Goal: Transaction & Acquisition: Purchase product/service

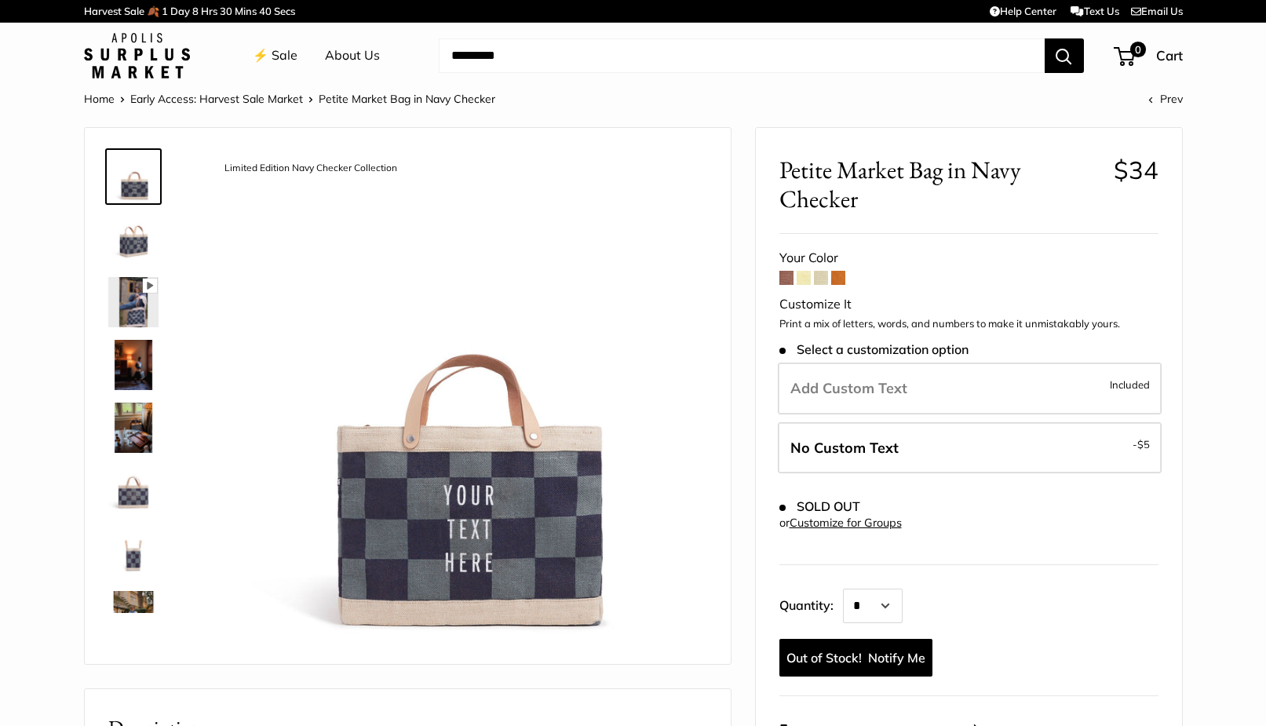
click at [784, 281] on span at bounding box center [786, 278] width 14 height 14
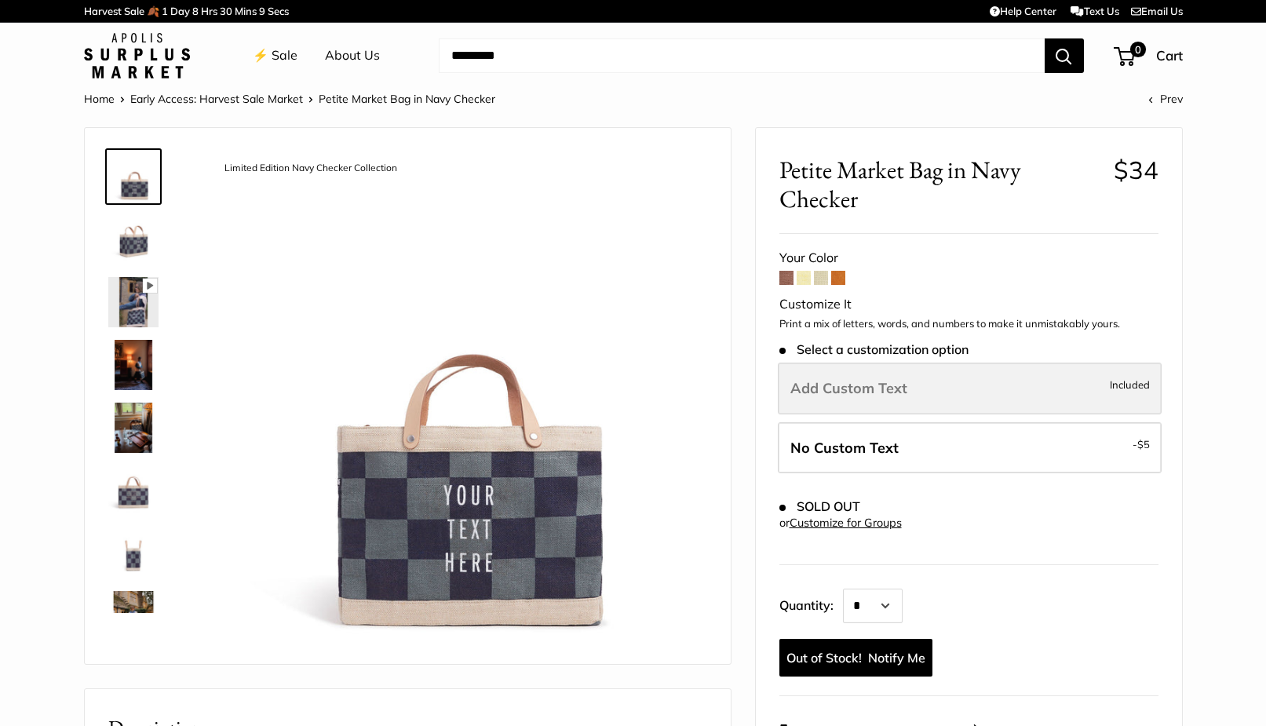
click at [849, 395] on span "Add Custom Text" at bounding box center [848, 388] width 117 height 18
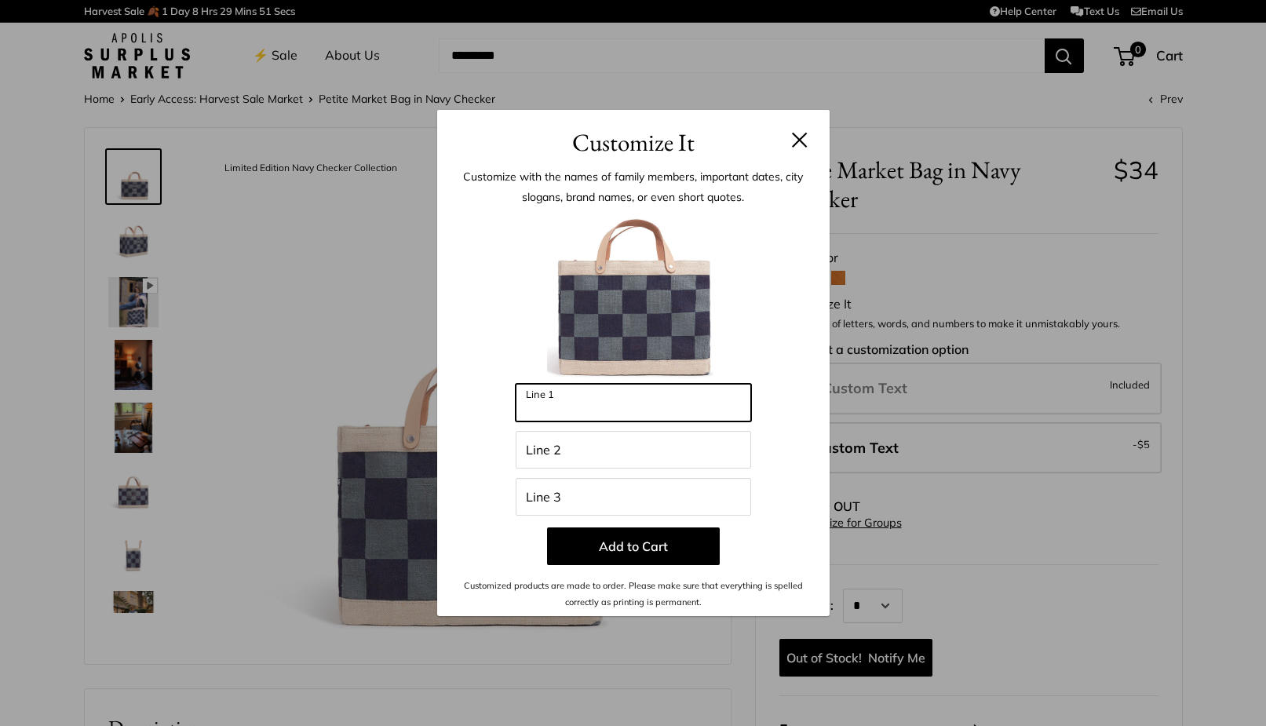
click at [564, 405] on input "Line 1" at bounding box center [633, 403] width 235 height 38
type input "*****"
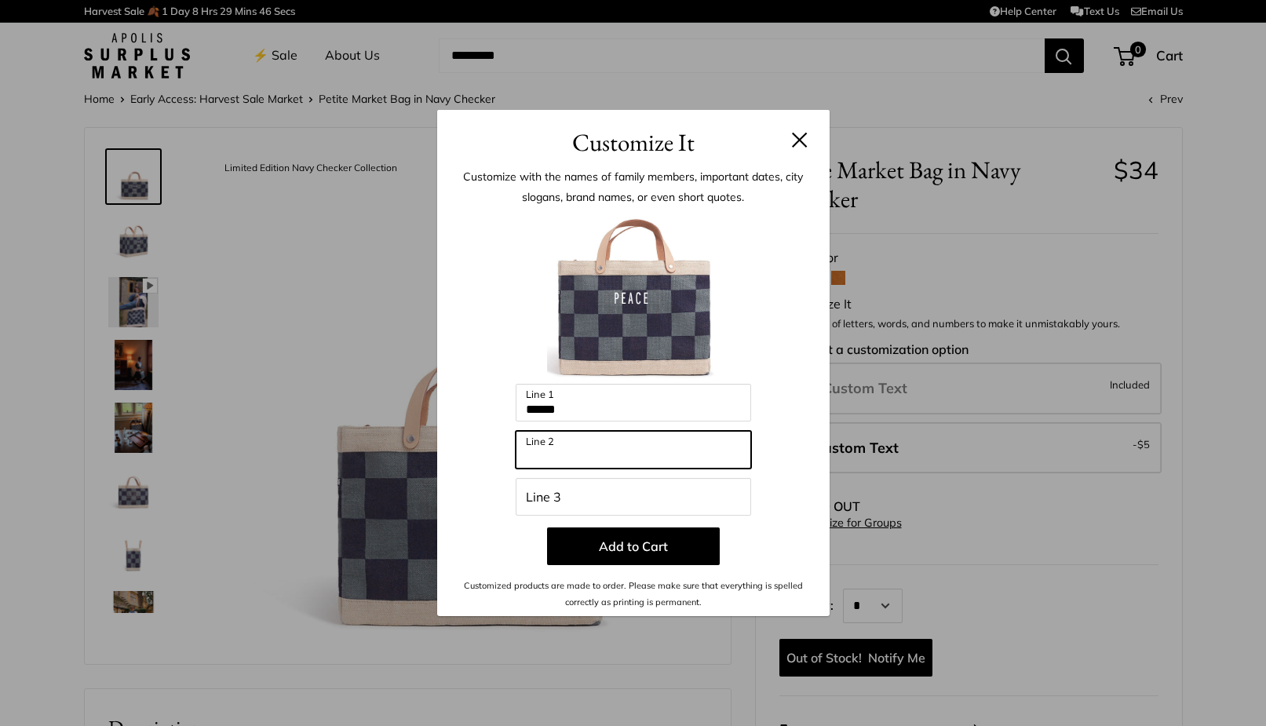
click at [544, 445] on input "Line 2" at bounding box center [633, 450] width 235 height 38
type input "****"
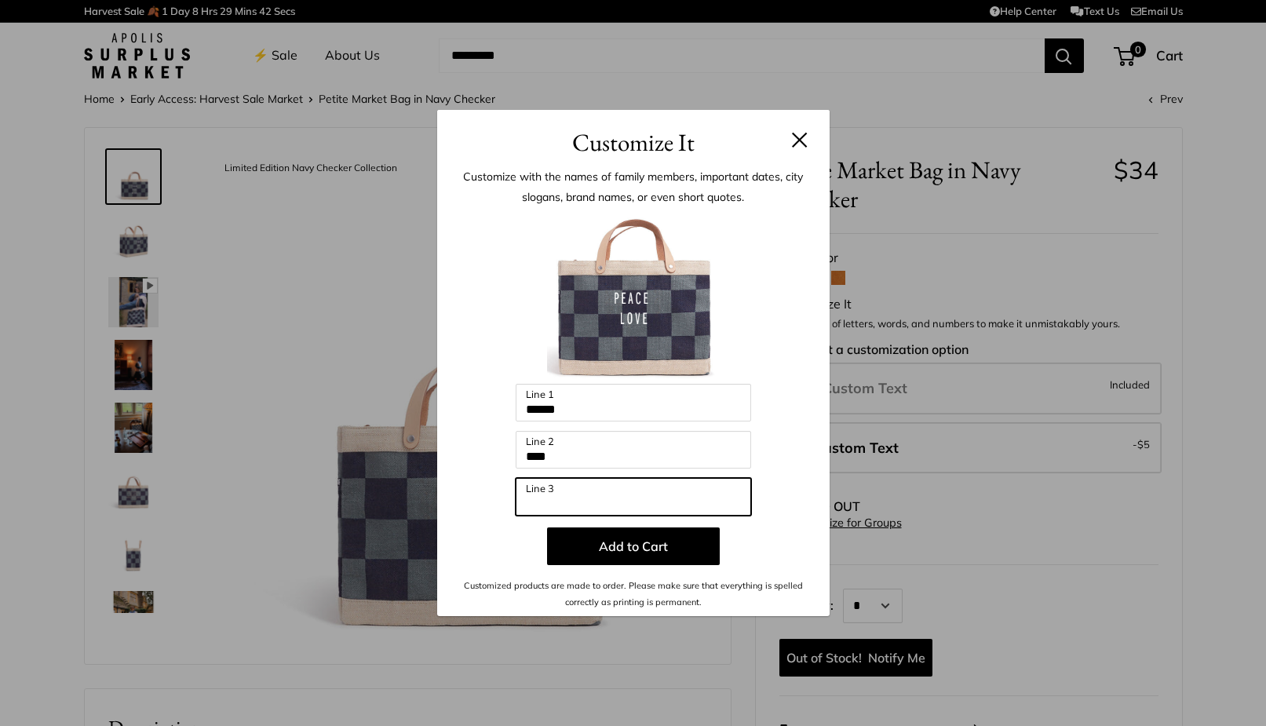
click at [536, 498] on input "Line 3" at bounding box center [633, 497] width 235 height 38
type input "*******"
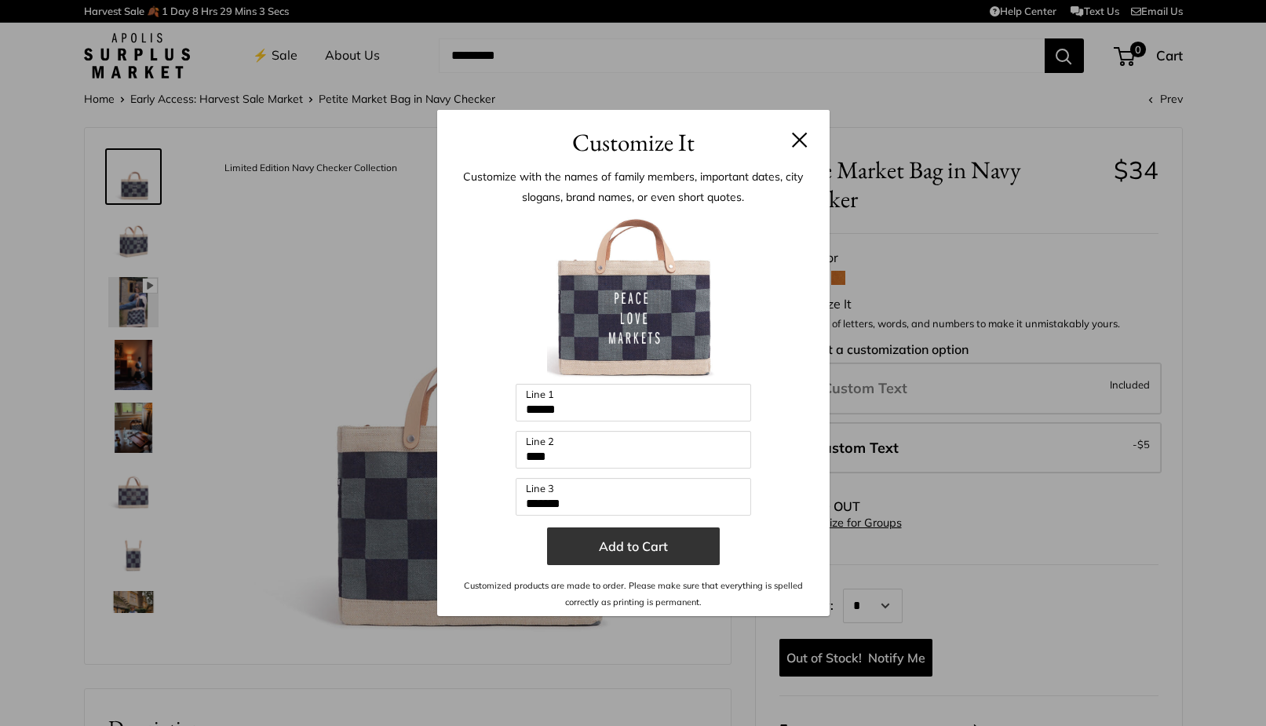
click at [607, 553] on button "Add to Cart" at bounding box center [633, 546] width 173 height 38
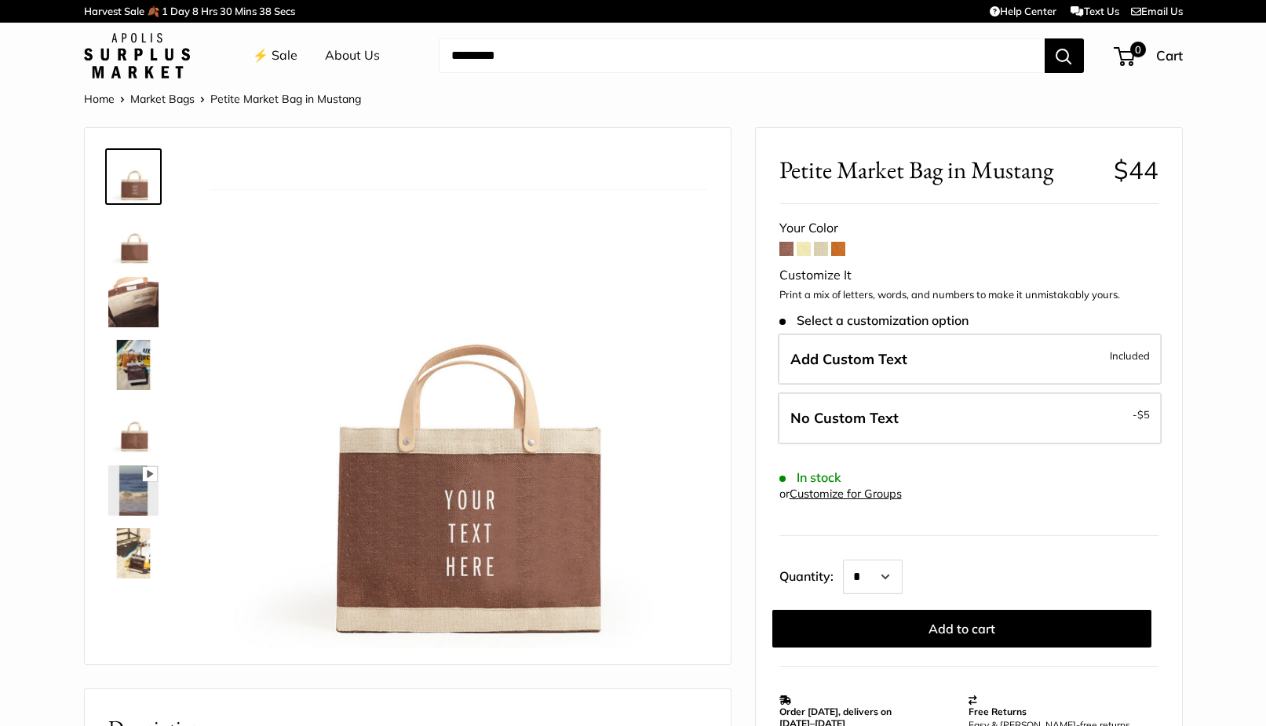
click at [801, 250] on span at bounding box center [804, 249] width 14 height 14
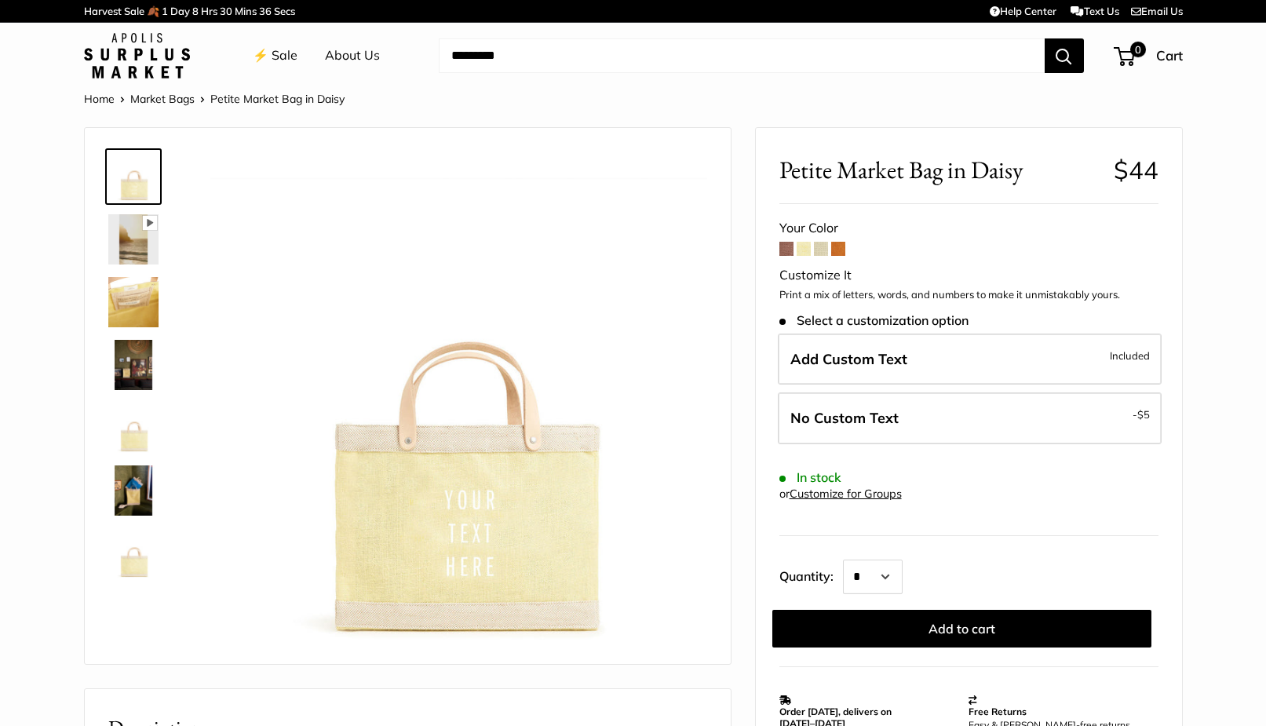
click at [821, 248] on span at bounding box center [821, 249] width 14 height 14
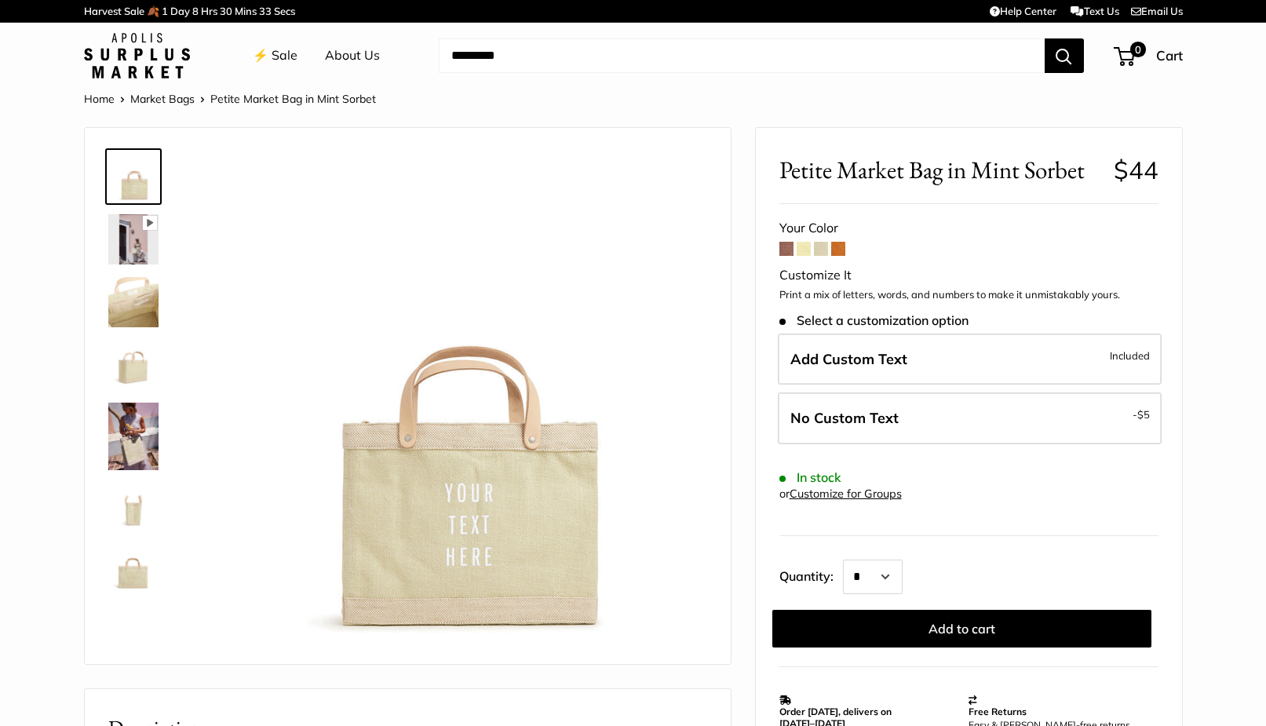
click at [838, 249] on span at bounding box center [838, 249] width 14 height 14
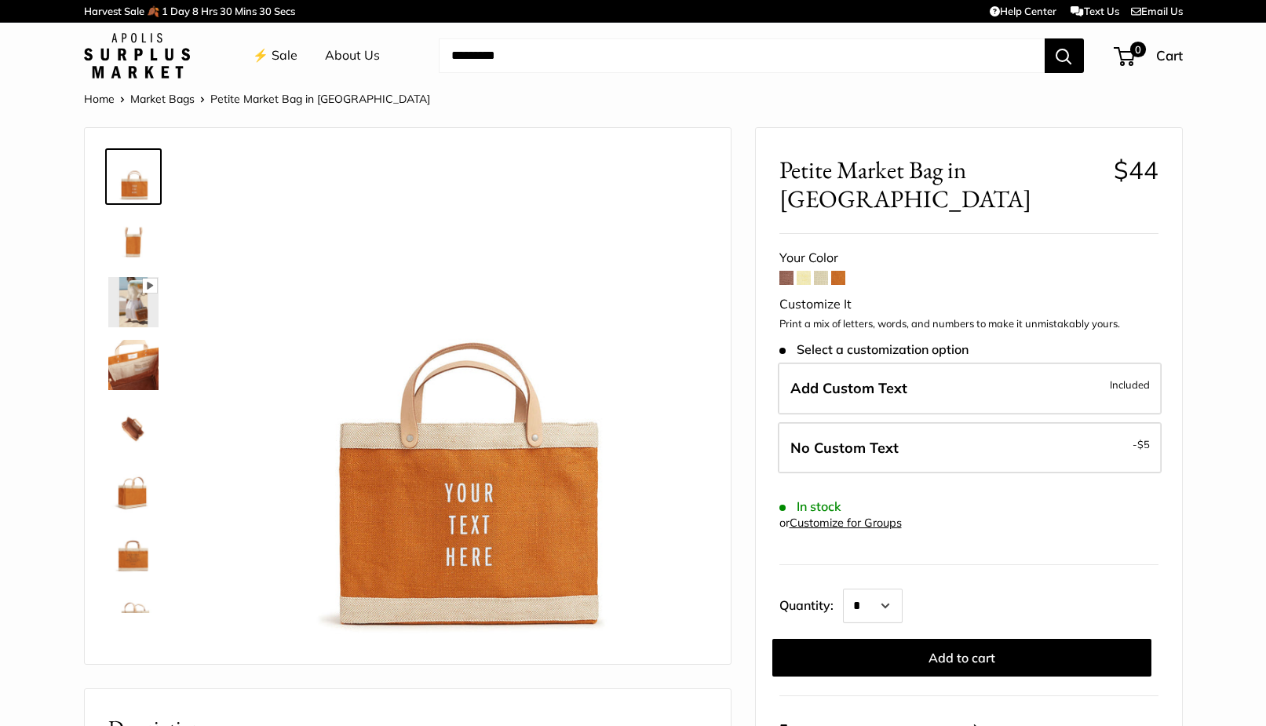
click at [787, 271] on span at bounding box center [786, 278] width 14 height 14
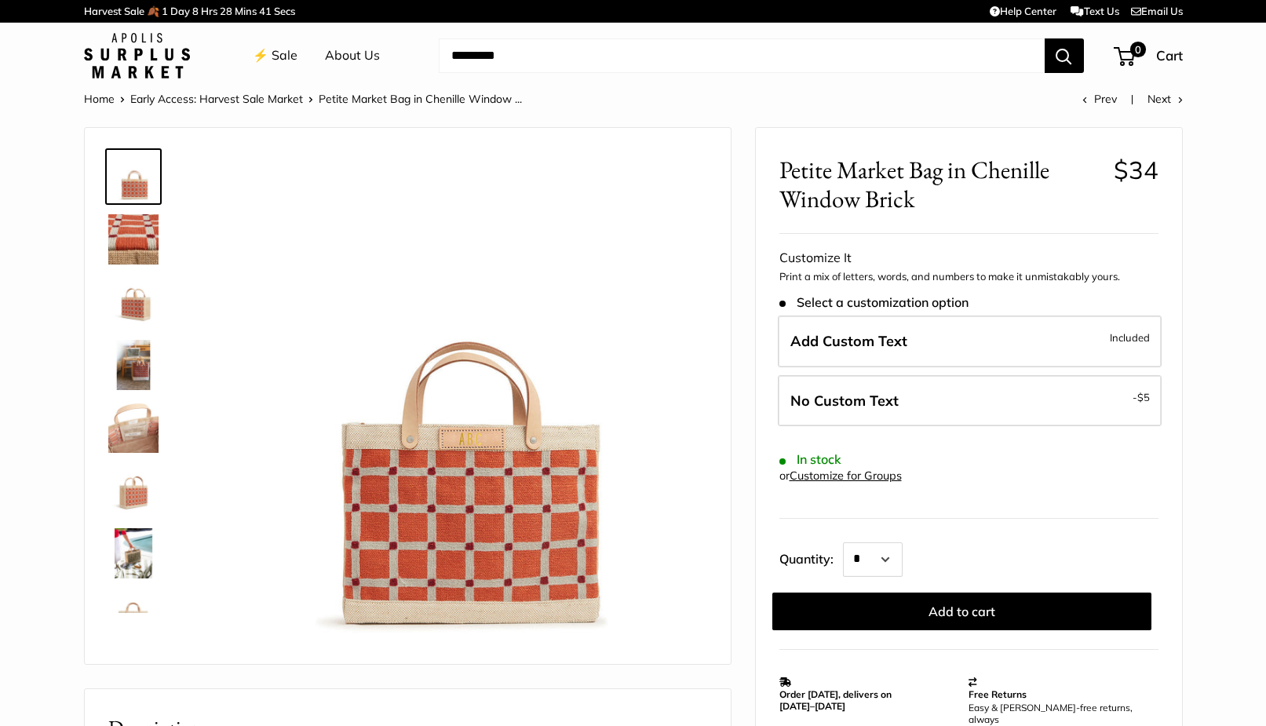
click at [140, 305] on img at bounding box center [133, 302] width 50 height 50
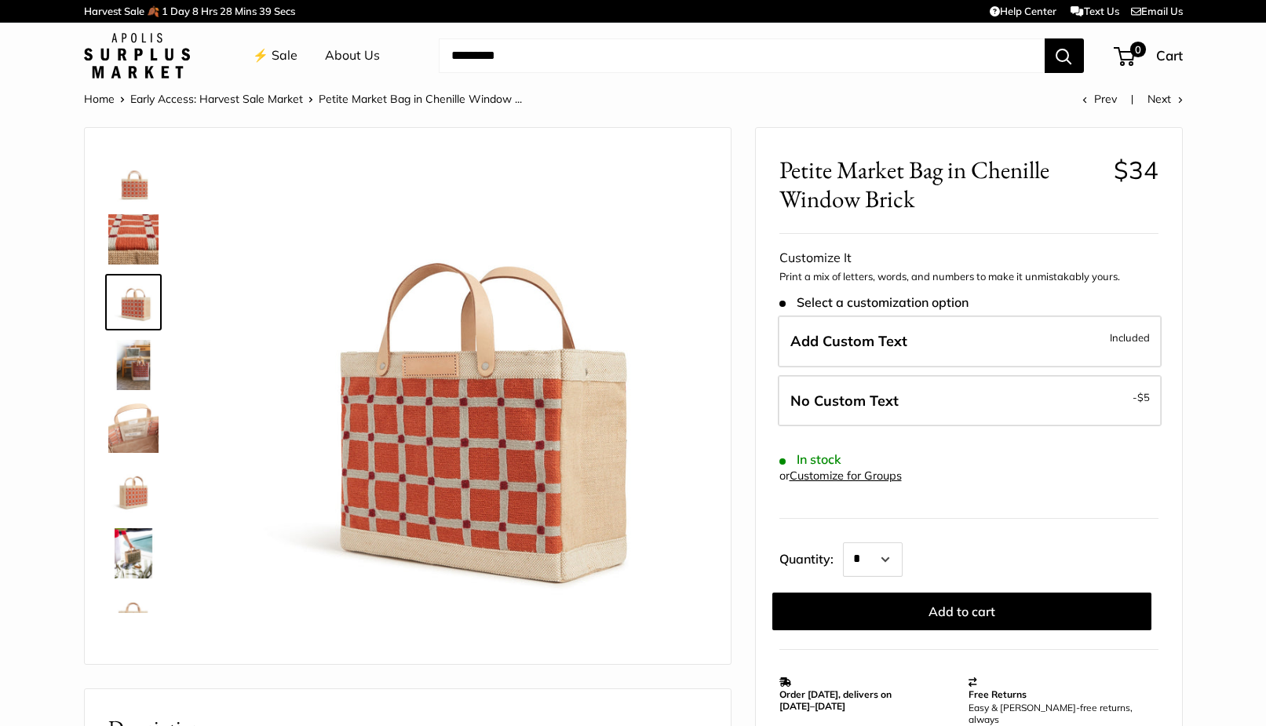
click at [135, 357] on img at bounding box center [133, 365] width 50 height 50
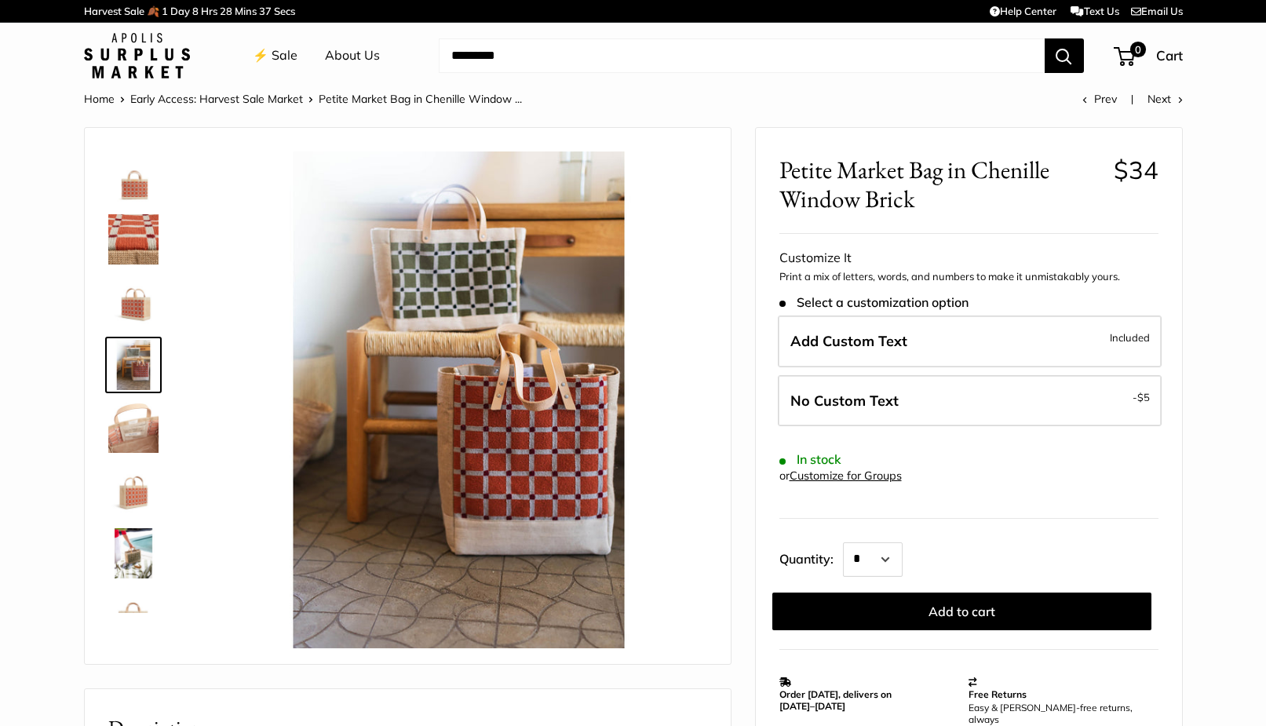
click at [139, 409] on img at bounding box center [133, 428] width 50 height 50
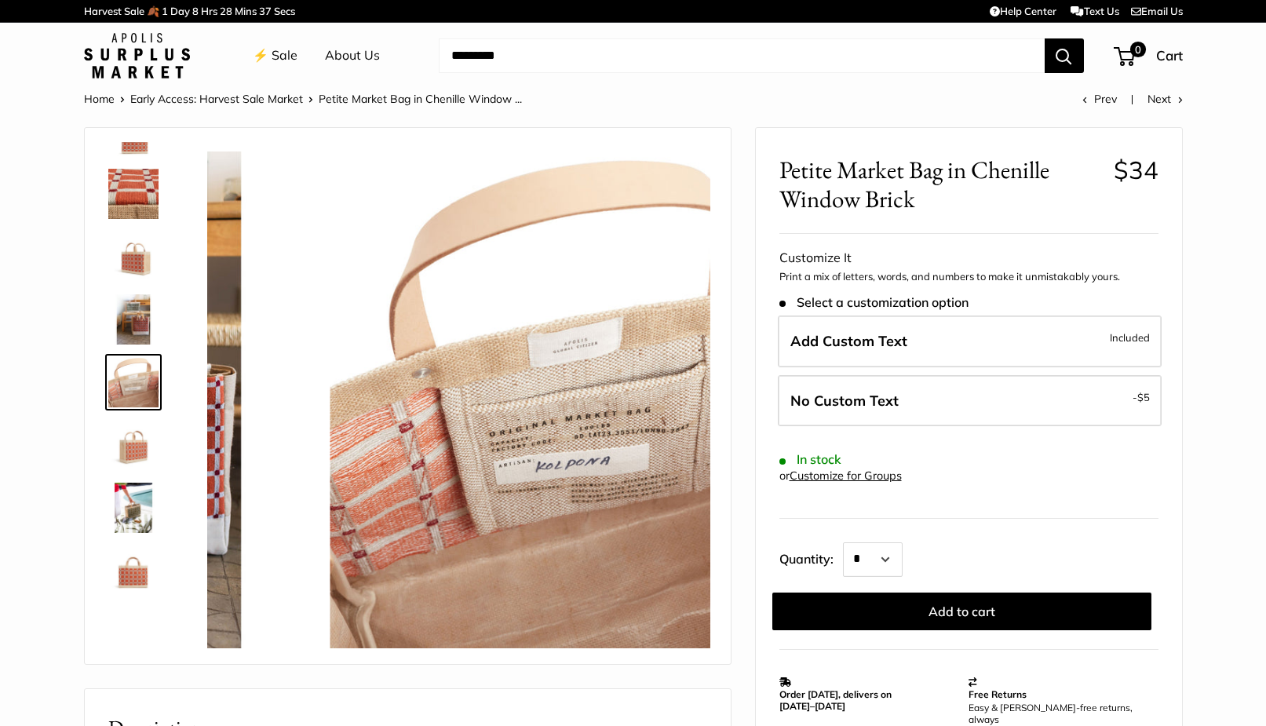
scroll to position [49, 0]
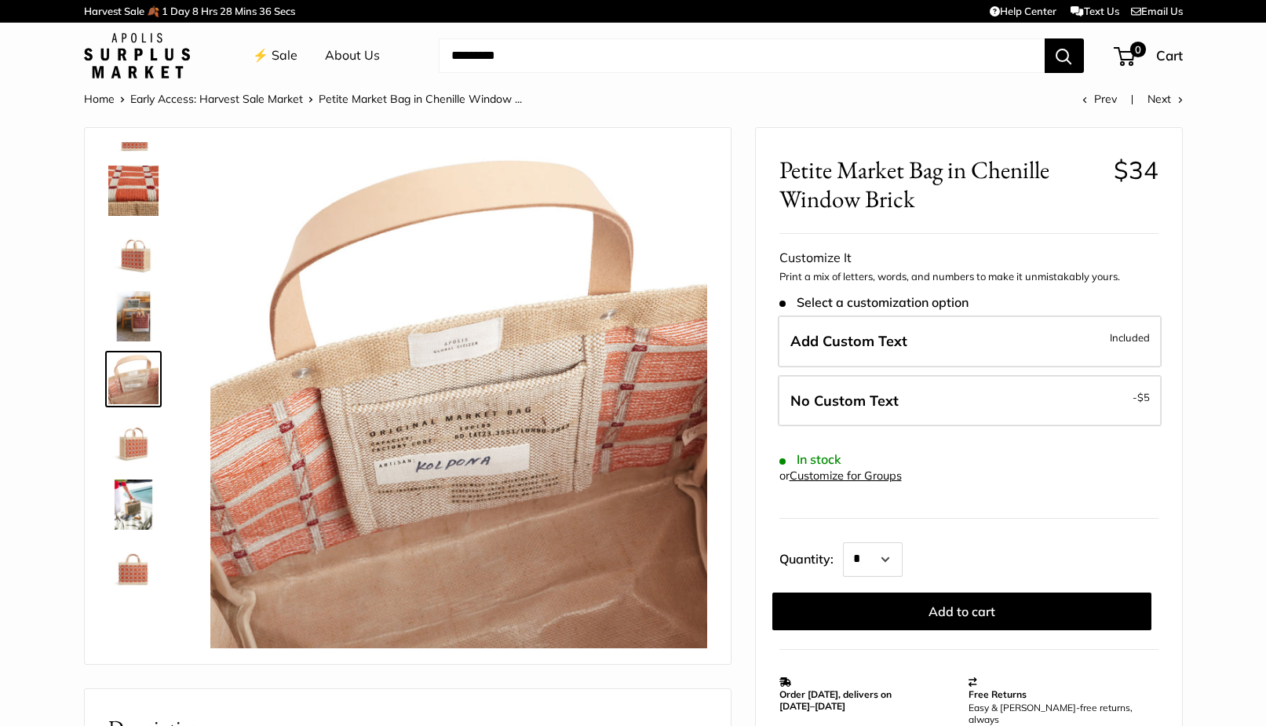
click at [148, 454] on img at bounding box center [133, 442] width 50 height 50
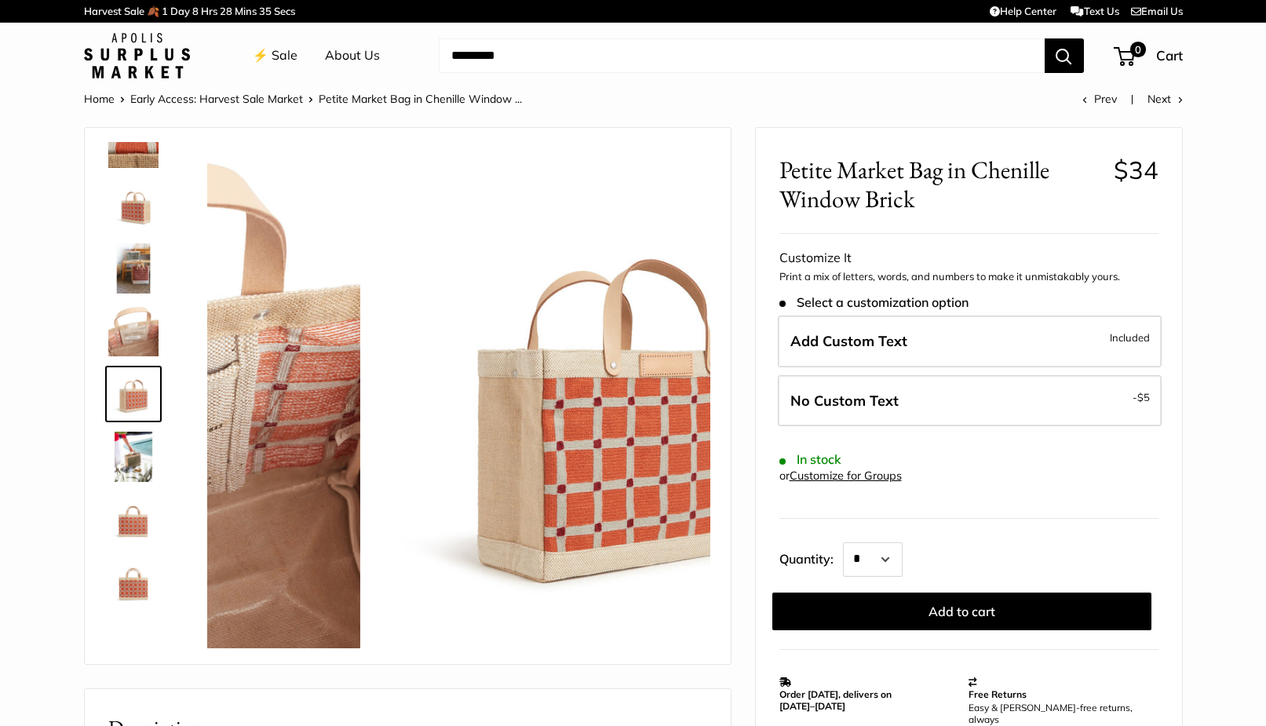
scroll to position [100, 0]
